Goal: Manage account settings

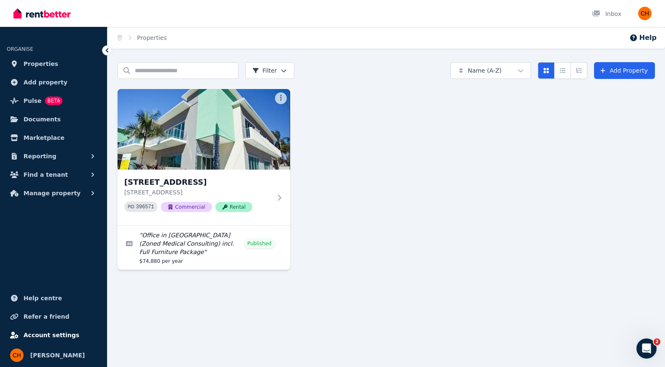
click at [54, 339] on span "Account settings" at bounding box center [52, 335] width 56 height 10
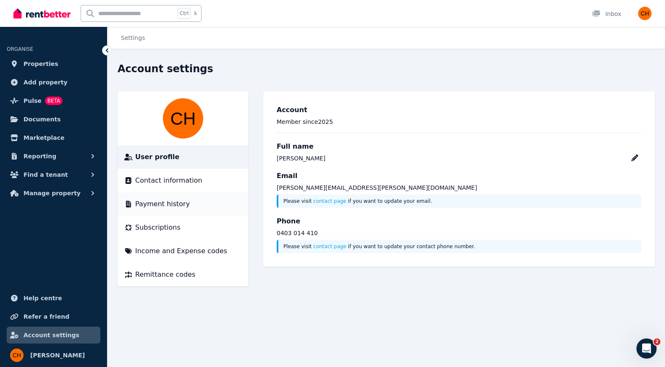
click at [155, 202] on span "Payment history" at bounding box center [162, 204] width 55 height 10
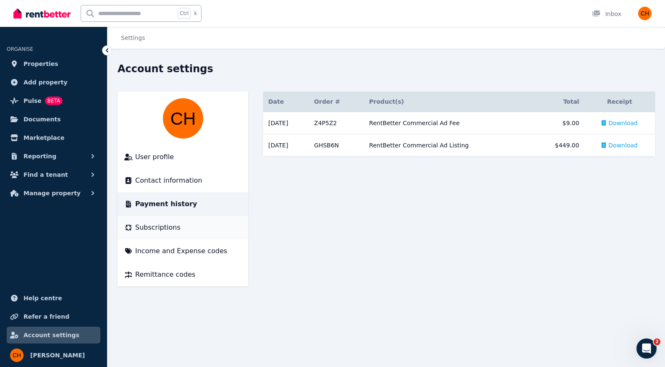
click at [166, 229] on span "Subscriptions" at bounding box center [157, 228] width 45 height 10
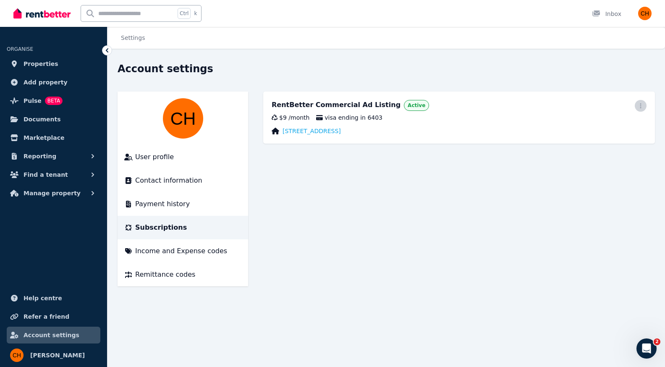
click at [640, 105] on icon "button" at bounding box center [641, 106] width 7 height 6
click at [317, 130] on link "2/84 Brisbane Road, Labrador" at bounding box center [312, 131] width 58 height 8
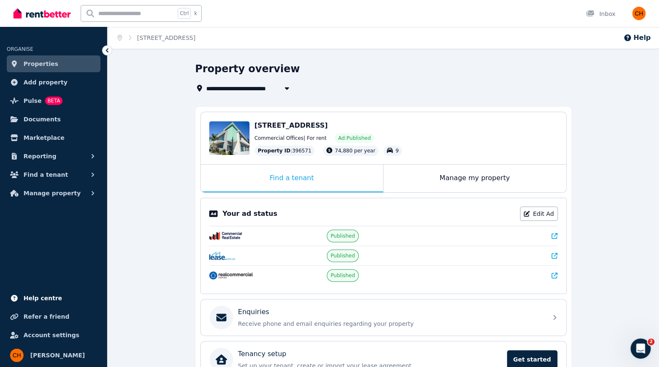
click at [45, 300] on span "Help centre" at bounding box center [43, 298] width 39 height 10
